Goal: Transaction & Acquisition: Purchase product/service

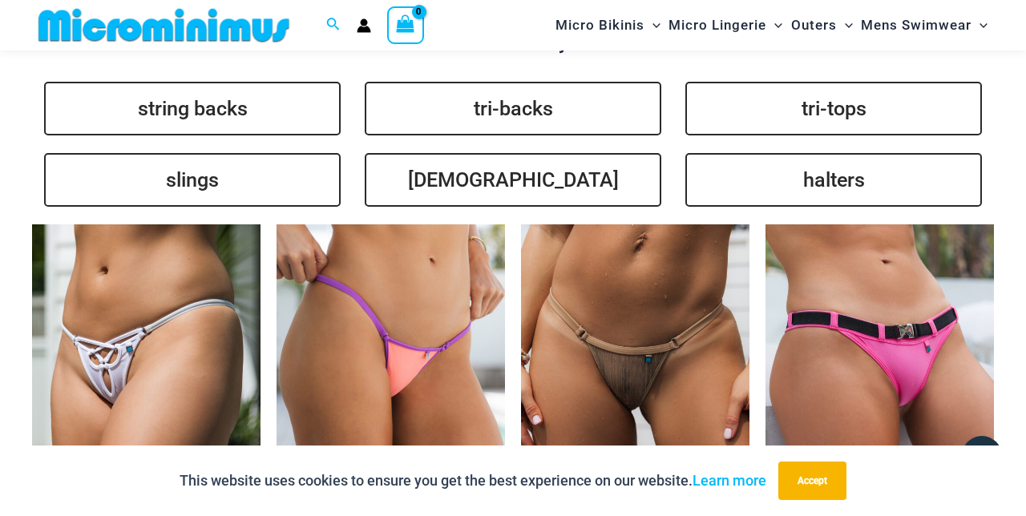
scroll to position [3188, 0]
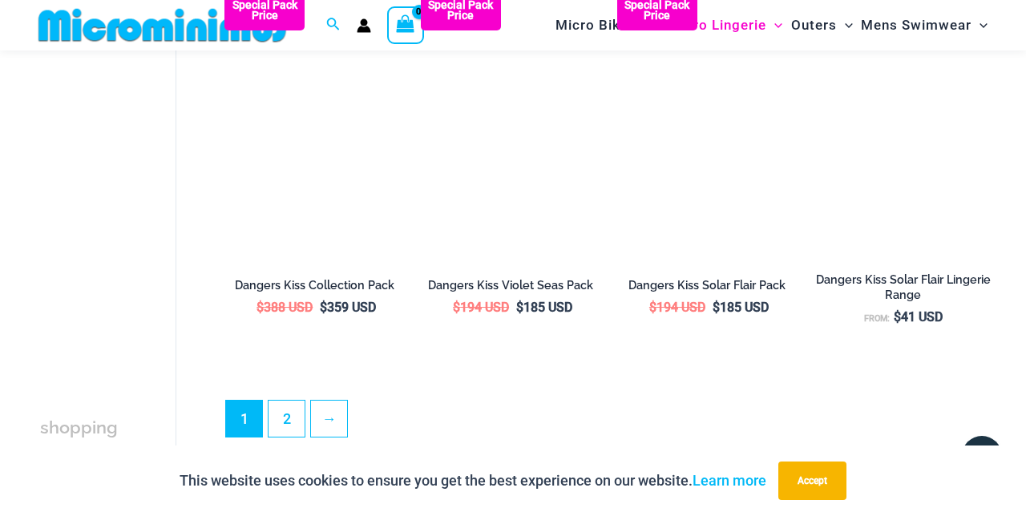
scroll to position [3326, 0]
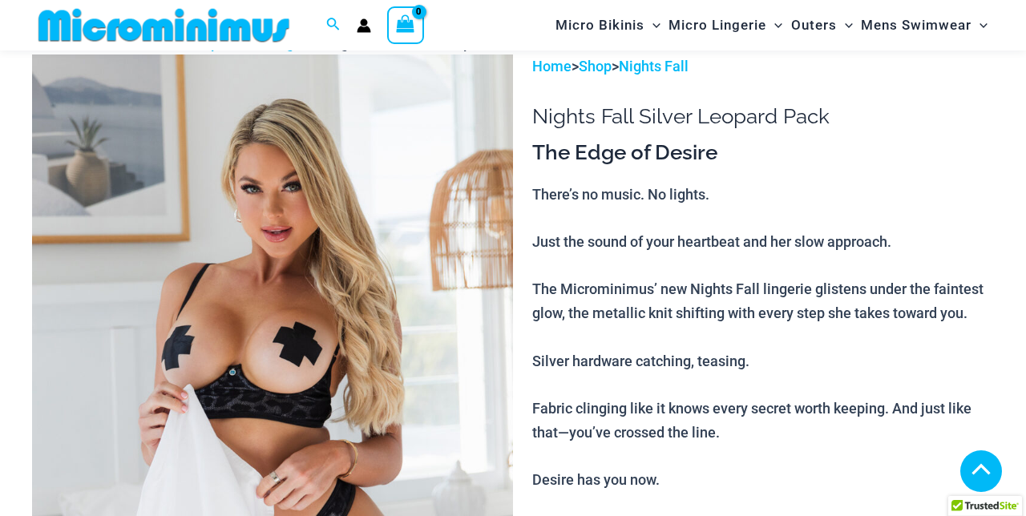
scroll to position [1826, 0]
